Goal: Task Accomplishment & Management: Manage account settings

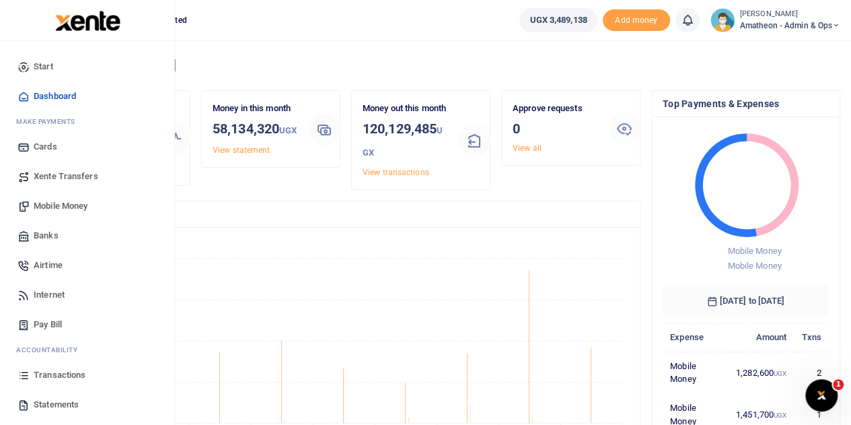
click at [41, 402] on span "Statements" at bounding box center [56, 404] width 45 height 13
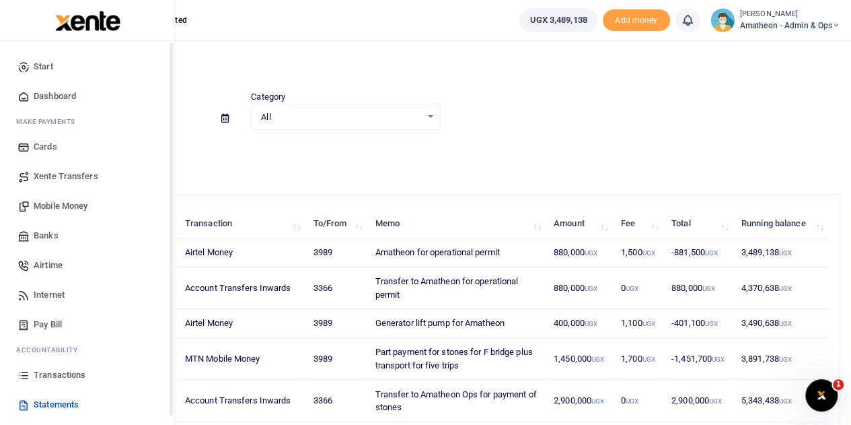
click at [61, 378] on span "Transactions" at bounding box center [60, 374] width 52 height 13
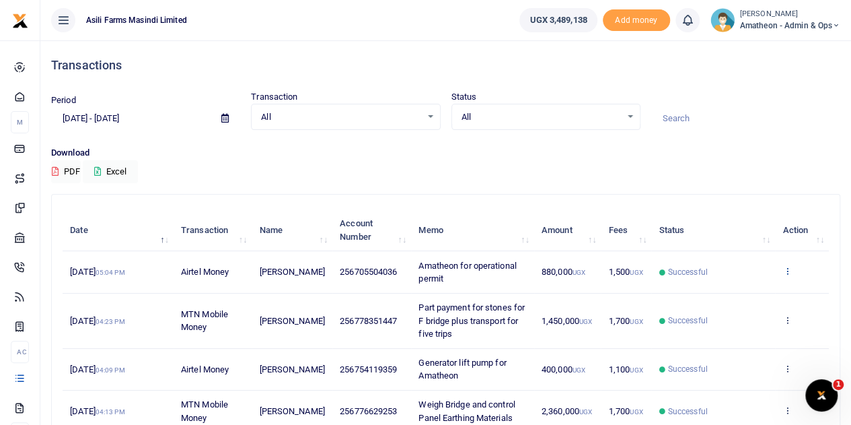
click at [787, 271] on icon at bounding box center [787, 270] width 9 height 9
click at [738, 291] on link "View details" at bounding box center [738, 294] width 106 height 19
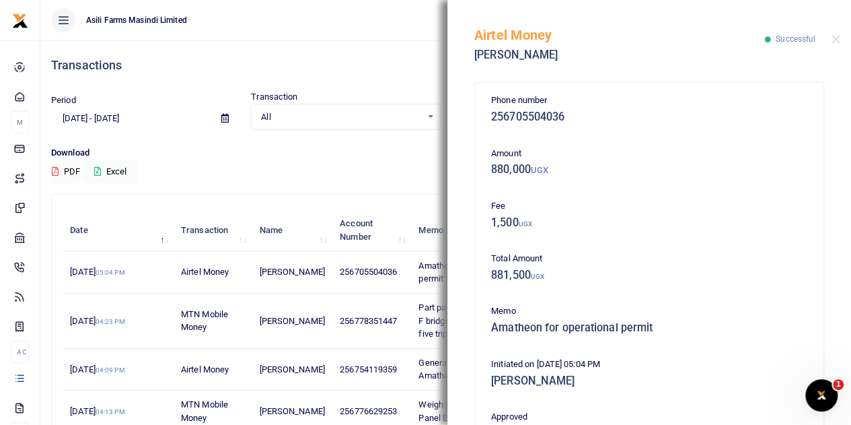
scroll to position [336, 0]
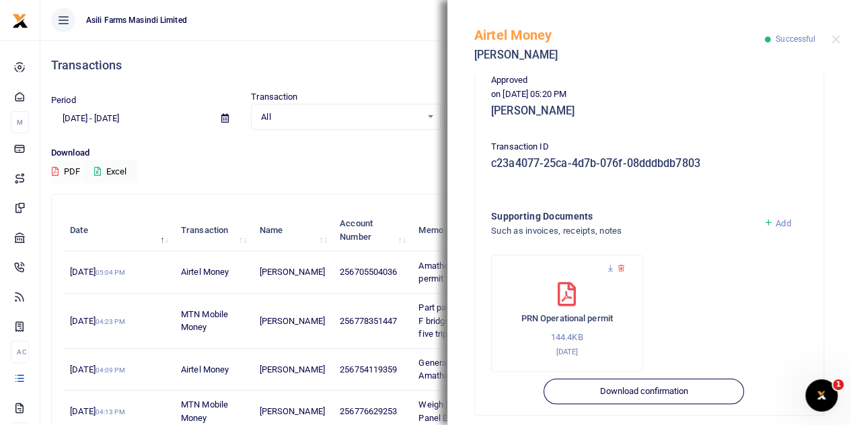
click at [776, 224] on span "Add" at bounding box center [783, 223] width 15 height 10
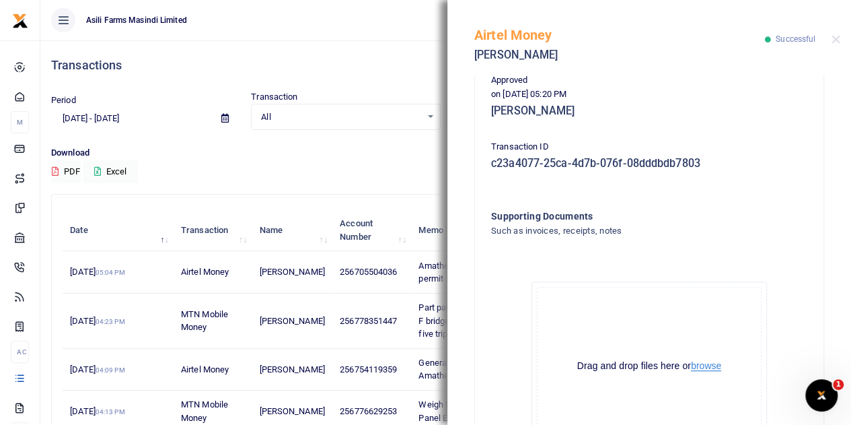
click at [705, 367] on button "browse" at bounding box center [706, 366] width 30 height 10
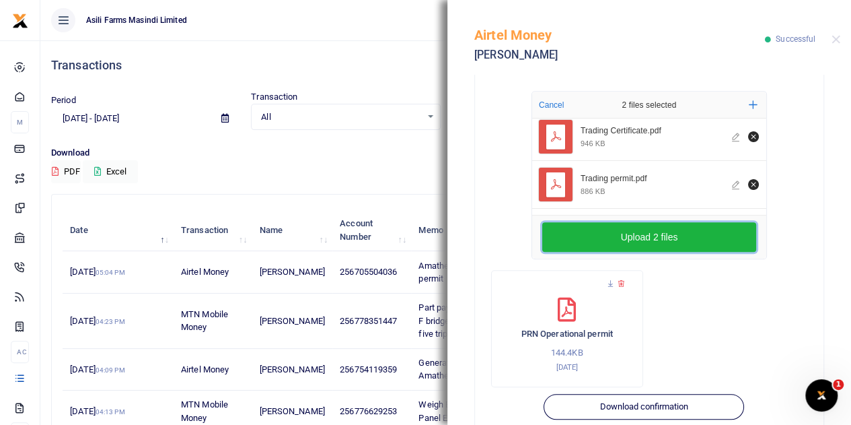
scroll to position [553, 0]
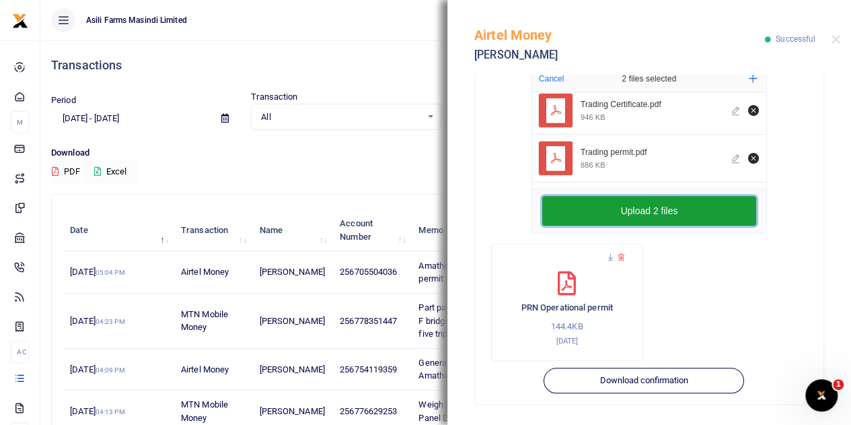
click at [647, 213] on button "Upload 2 files" at bounding box center [649, 211] width 214 height 30
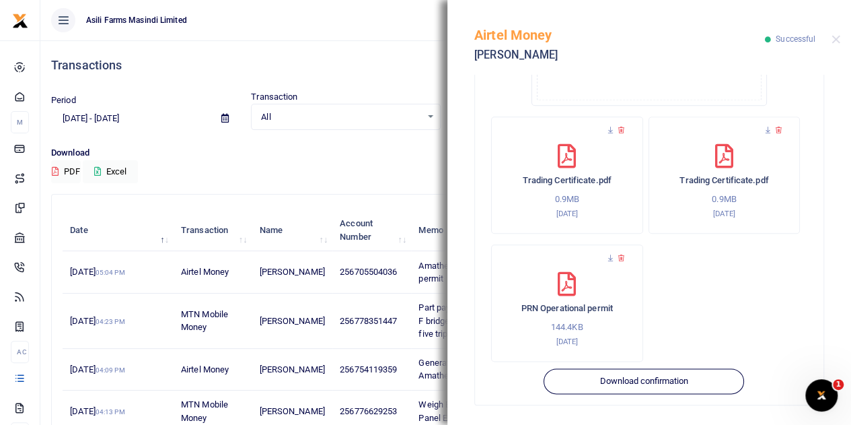
scroll to position [613, 0]
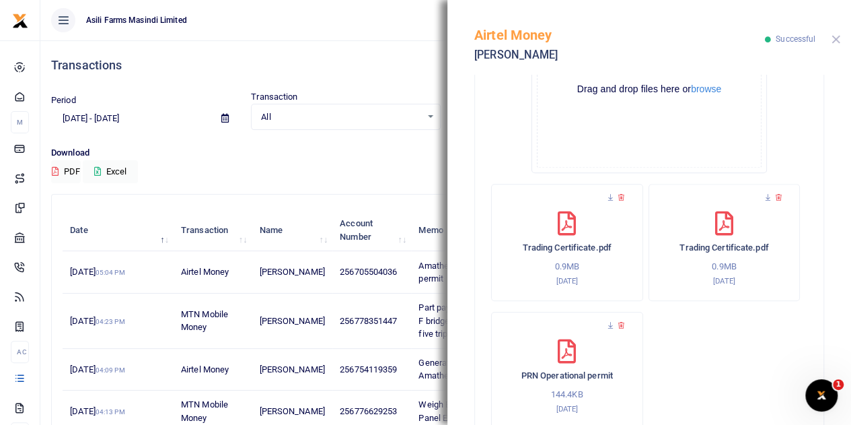
click at [837, 38] on button "Close" at bounding box center [836, 39] width 9 height 9
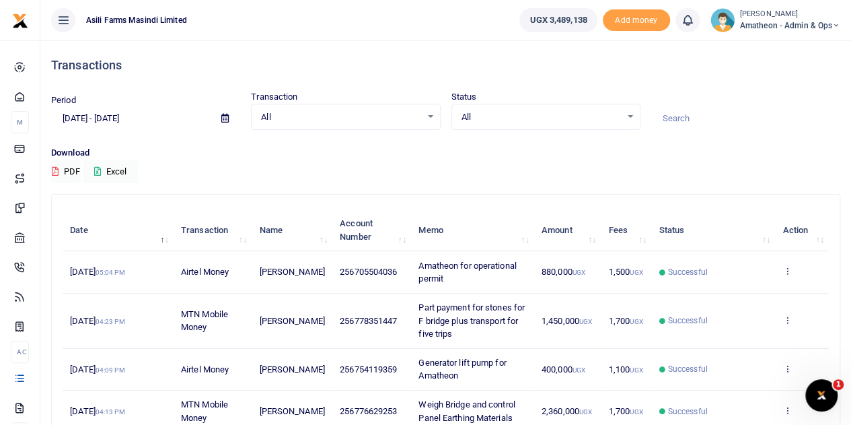
click at [224, 115] on icon at bounding box center [224, 118] width 7 height 9
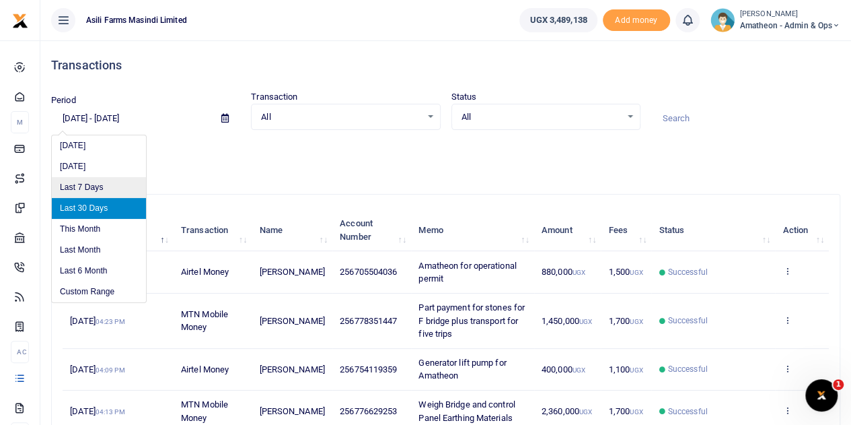
click at [87, 188] on li "Last 7 Days" at bounding box center [99, 187] width 94 height 21
type input "[DATE] - [DATE]"
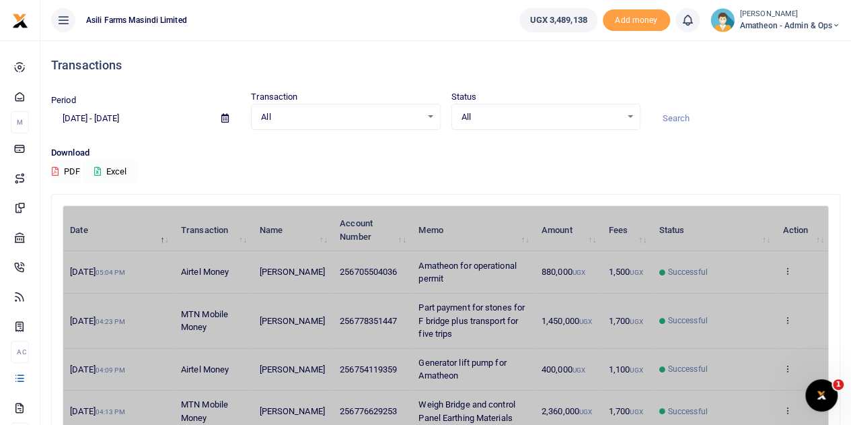
click at [100, 165] on button "Excel" at bounding box center [110, 171] width 55 height 23
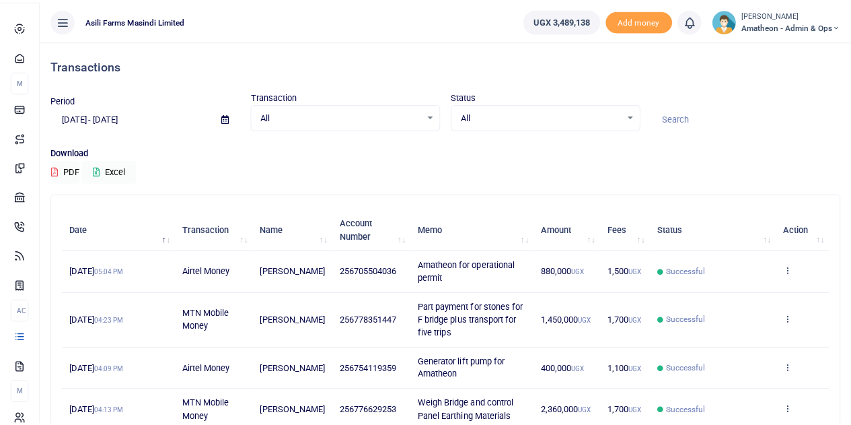
scroll to position [269, 0]
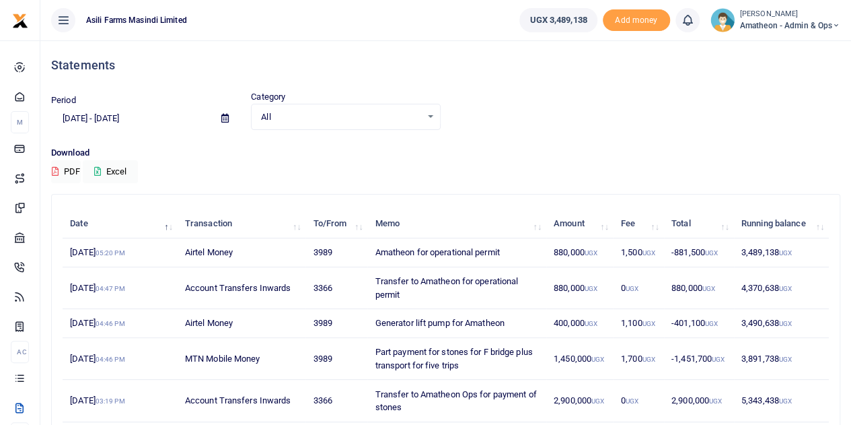
click at [225, 118] on icon at bounding box center [224, 118] width 7 height 9
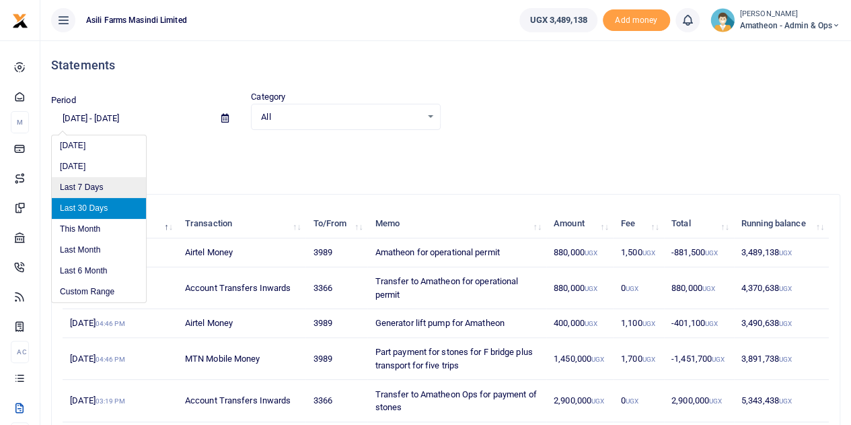
click at [84, 184] on li "Last 7 Days" at bounding box center [99, 187] width 94 height 21
type input "[DATE] - [DATE]"
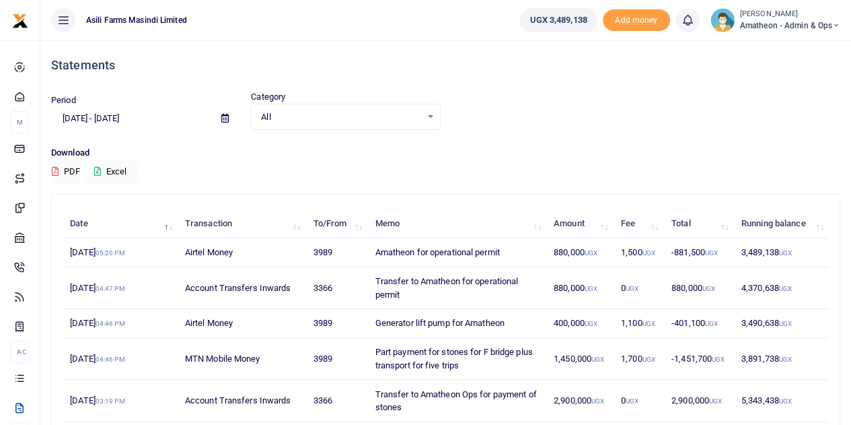
click at [109, 170] on button "Excel" at bounding box center [110, 171] width 55 height 23
